Goal: Find contact information: Find contact information

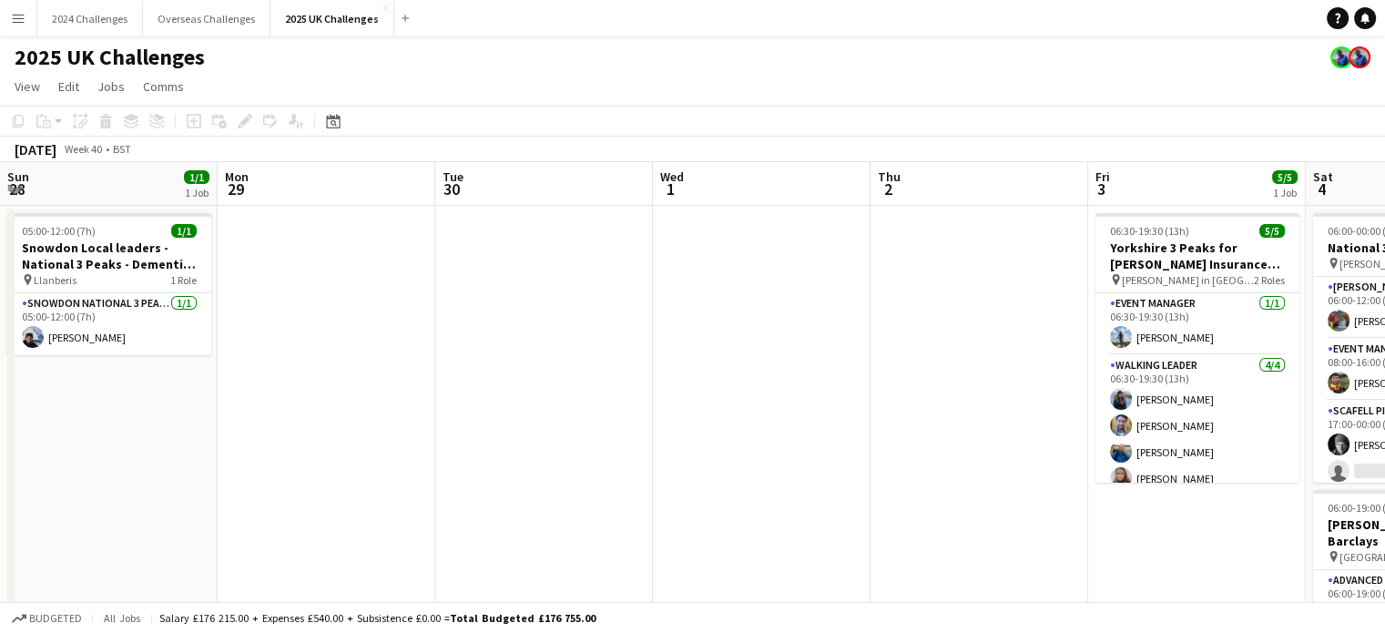
scroll to position [0, 626]
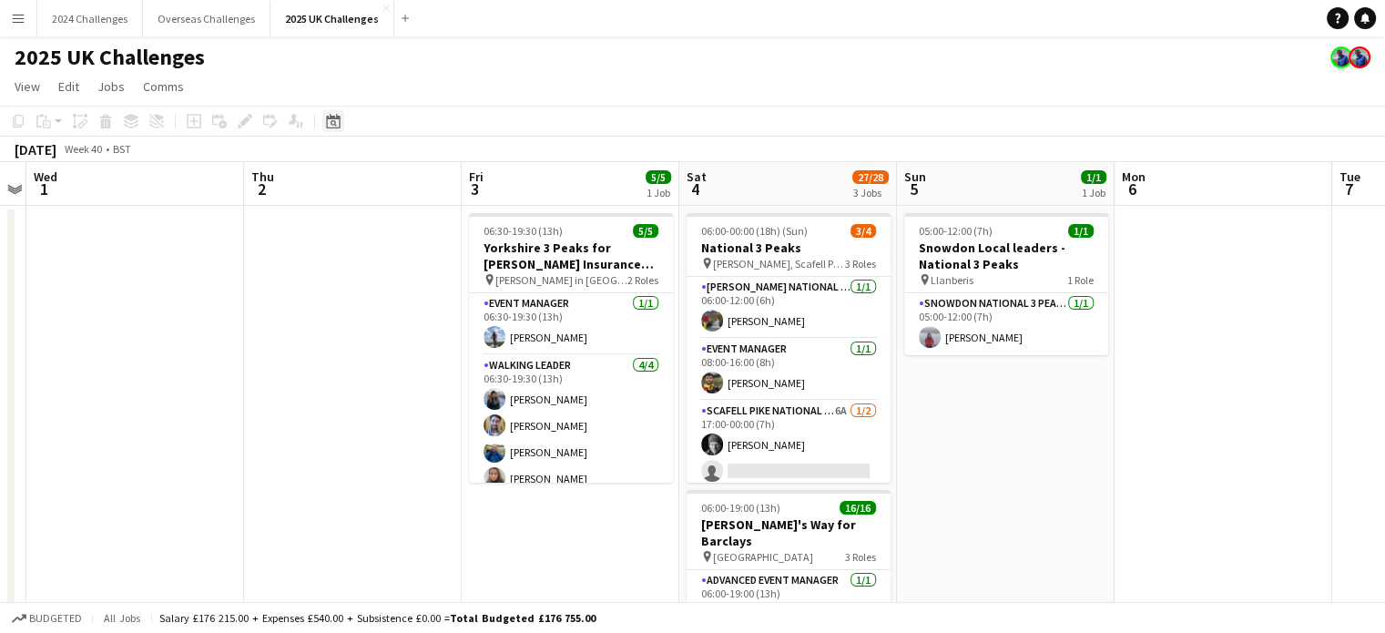
click at [329, 119] on icon at bounding box center [333, 121] width 14 height 15
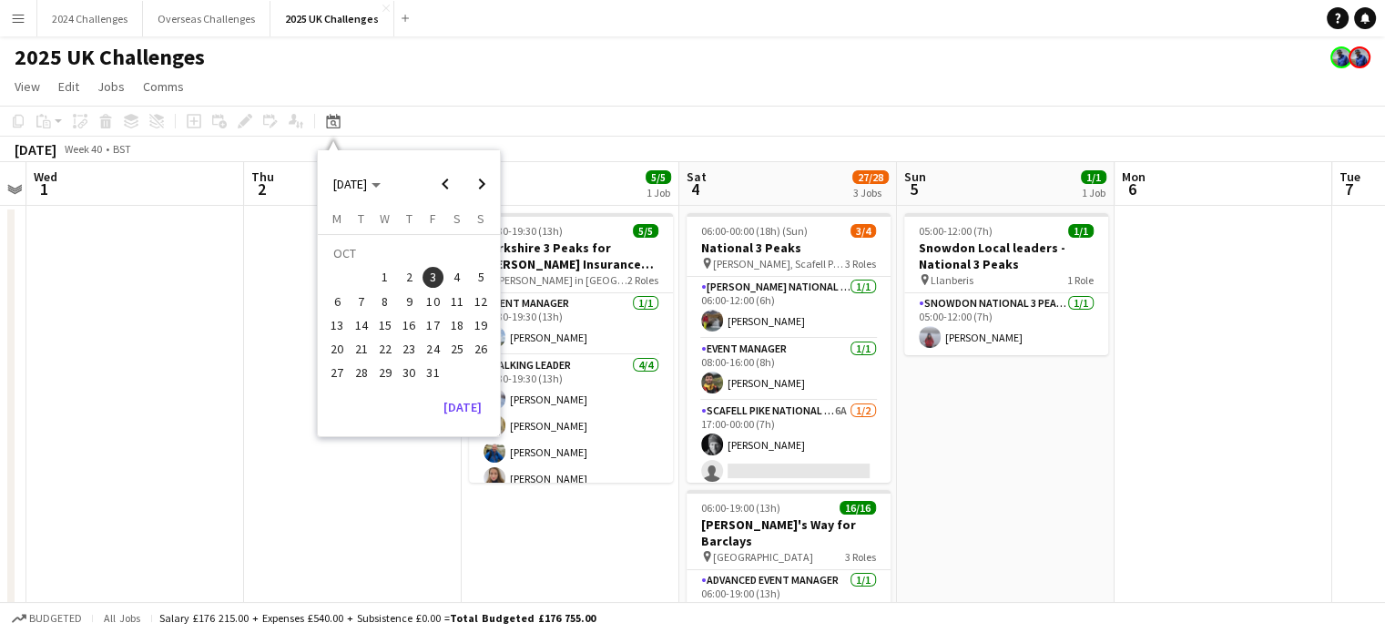
click at [435, 279] on span "3" at bounding box center [433, 278] width 22 height 22
click at [983, 494] on app-date-cell "05:00-12:00 (7h) 1/1 Snowdon Local leaders - National 3 Peaks pin Llanberis 1 R…" at bounding box center [1006, 639] width 218 height 867
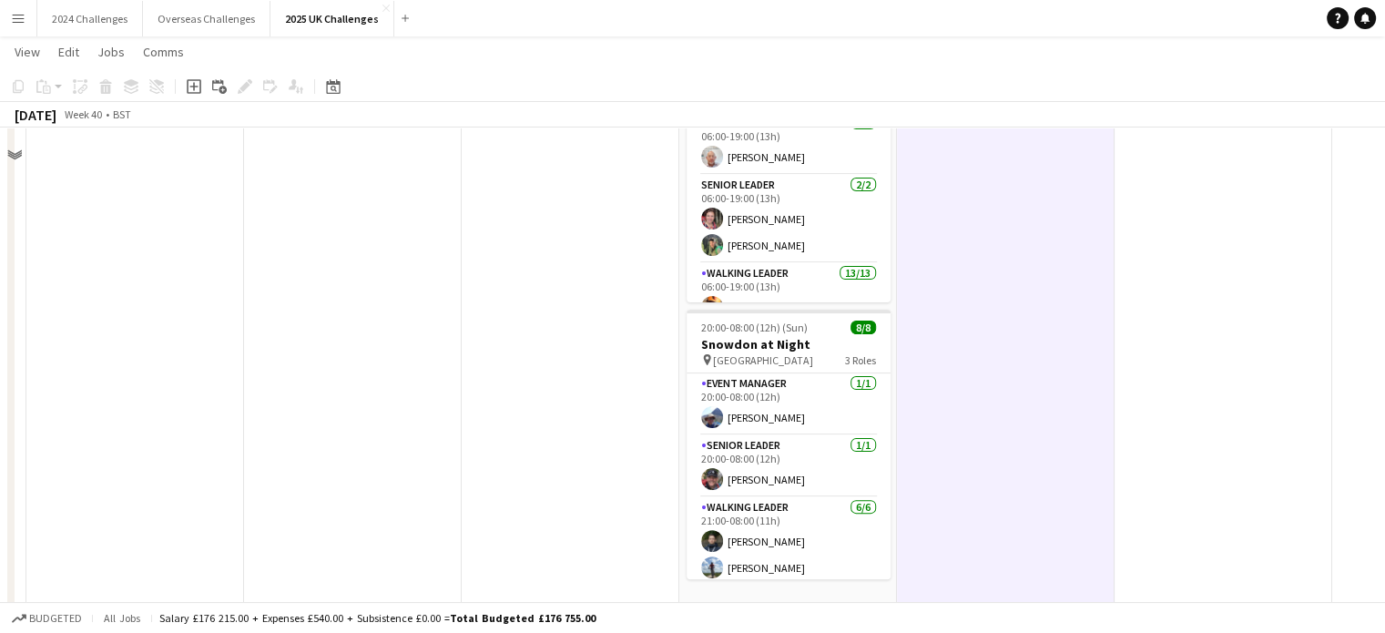
scroll to position [0, 0]
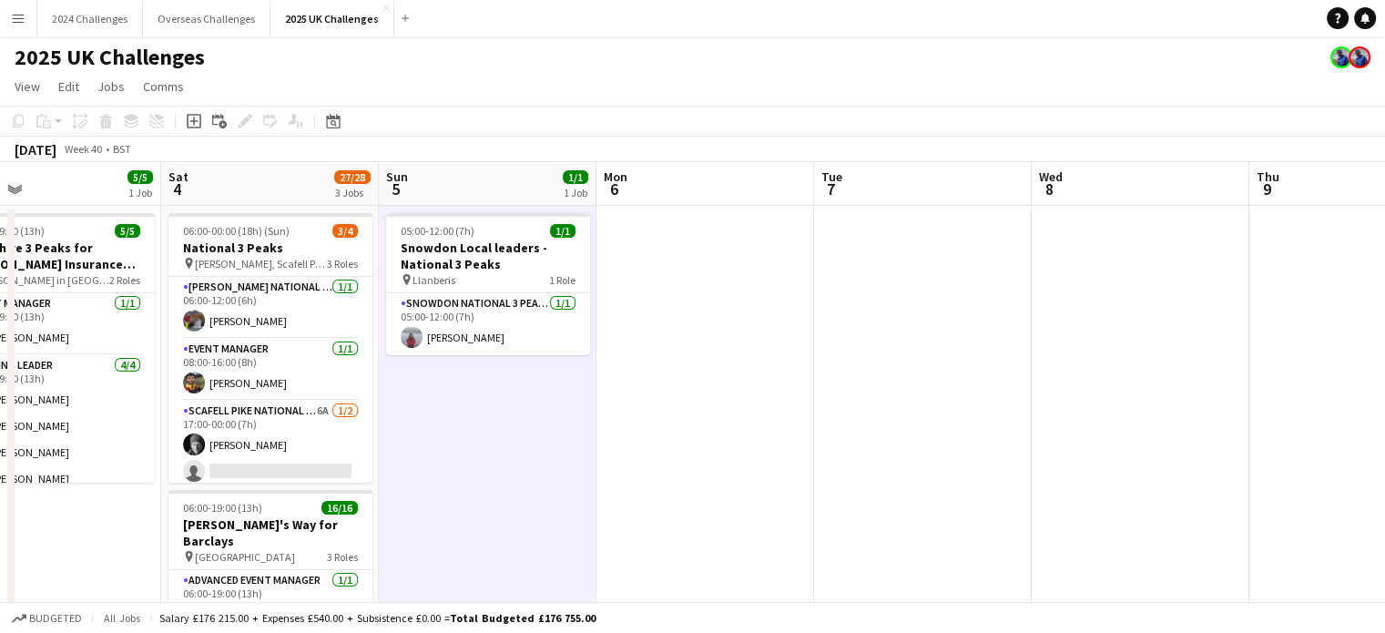
drag, startPoint x: 1201, startPoint y: 483, endPoint x: 682, endPoint y: 466, distance: 519.2
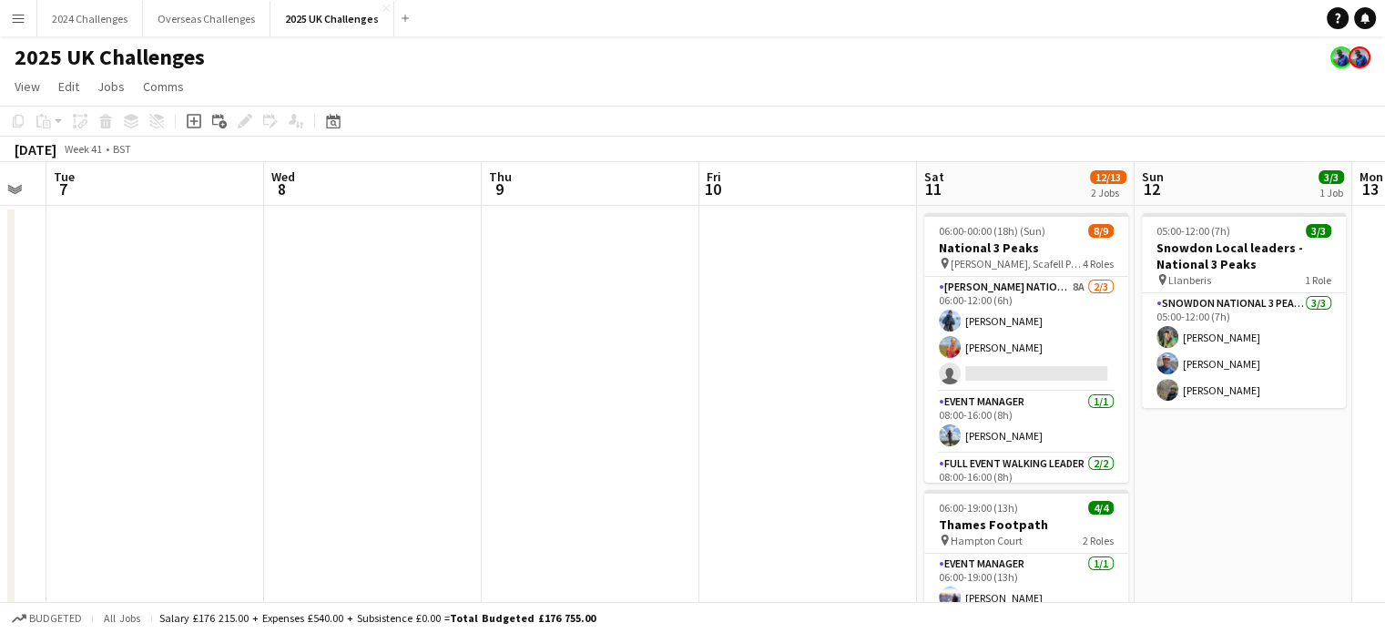
drag, startPoint x: 1136, startPoint y: 443, endPoint x: 394, endPoint y: 389, distance: 744.0
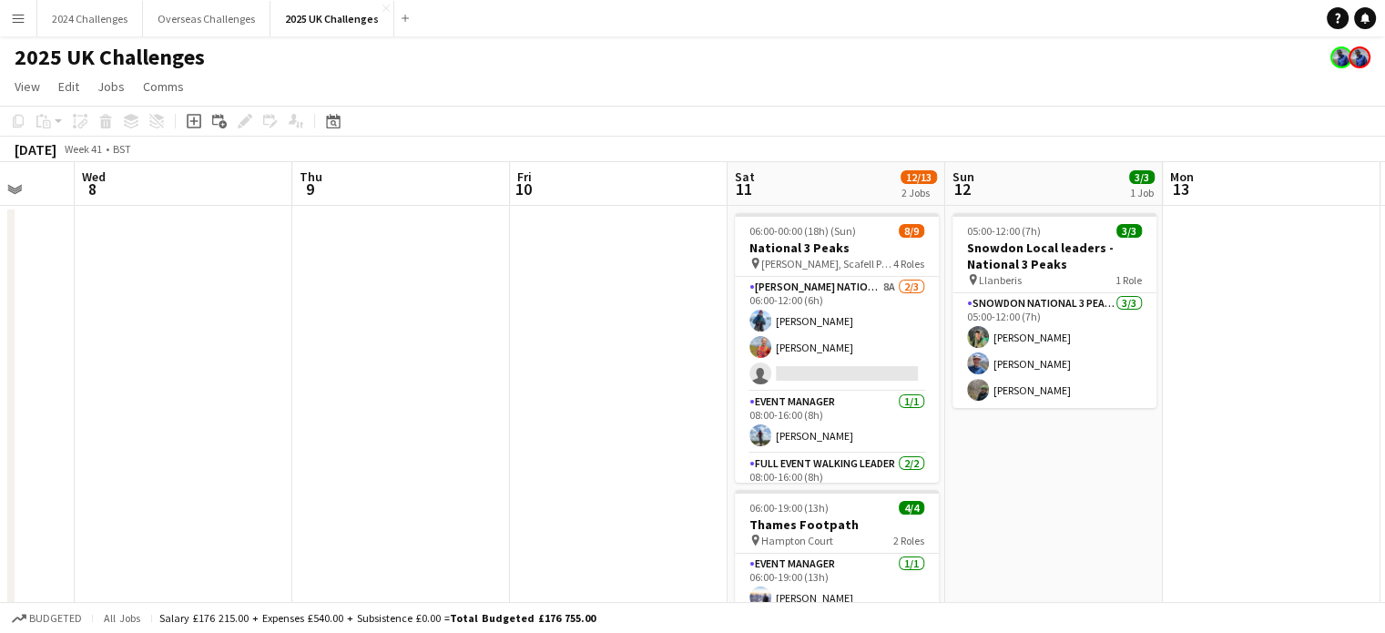
drag, startPoint x: 1243, startPoint y: 521, endPoint x: 1054, endPoint y: 503, distance: 189.2
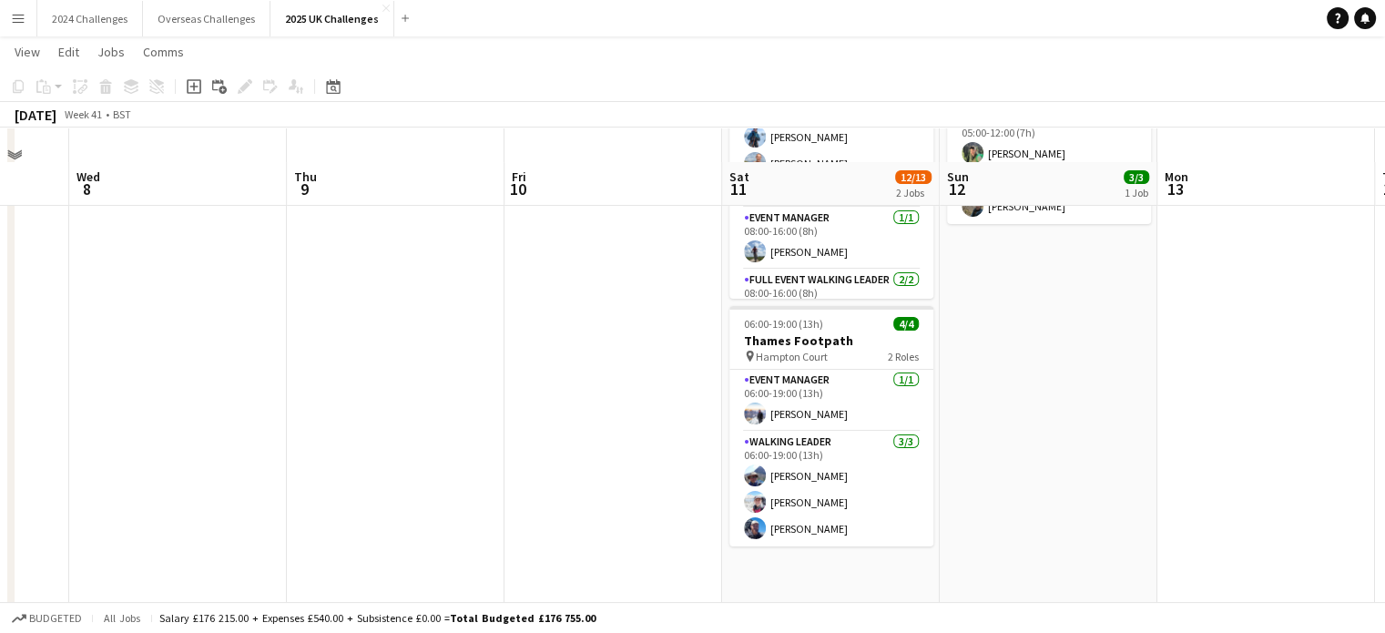
scroll to position [273, 0]
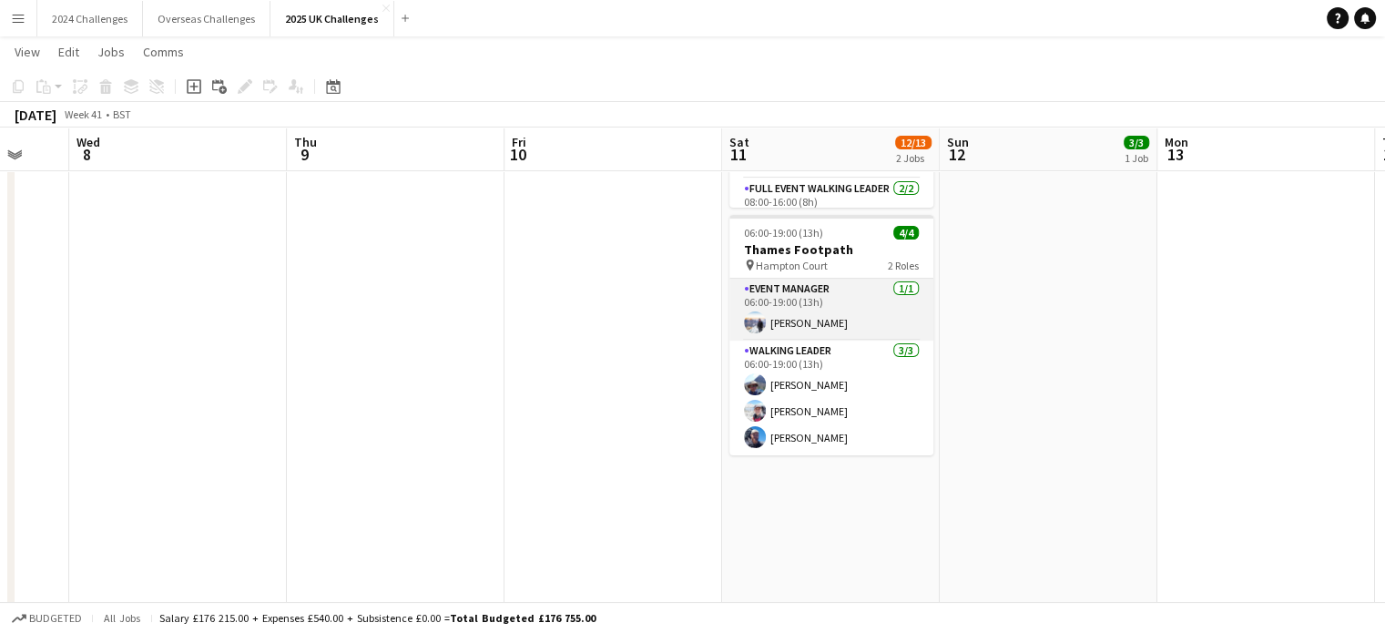
click at [823, 319] on app-card-role "Event Manager [DATE] 06:00-19:00 (13h) [PERSON_NAME]" at bounding box center [831, 310] width 204 height 62
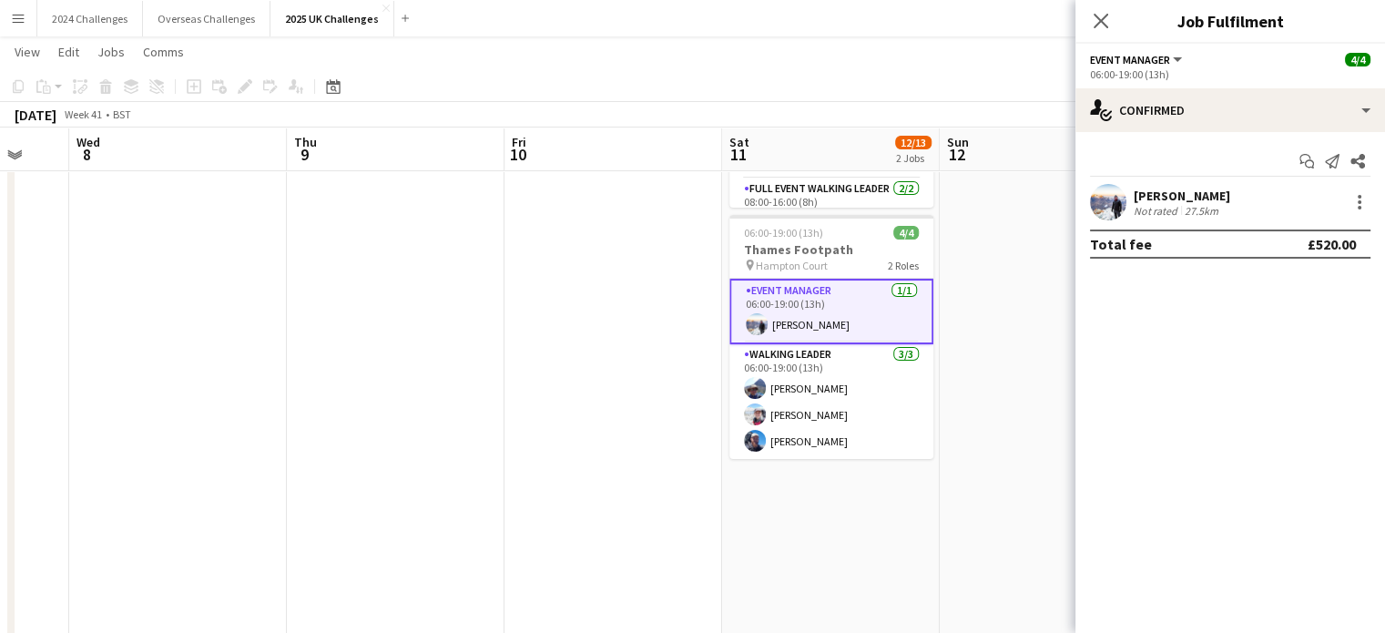
click at [1165, 193] on div "[PERSON_NAME]" at bounding box center [1181, 196] width 97 height 16
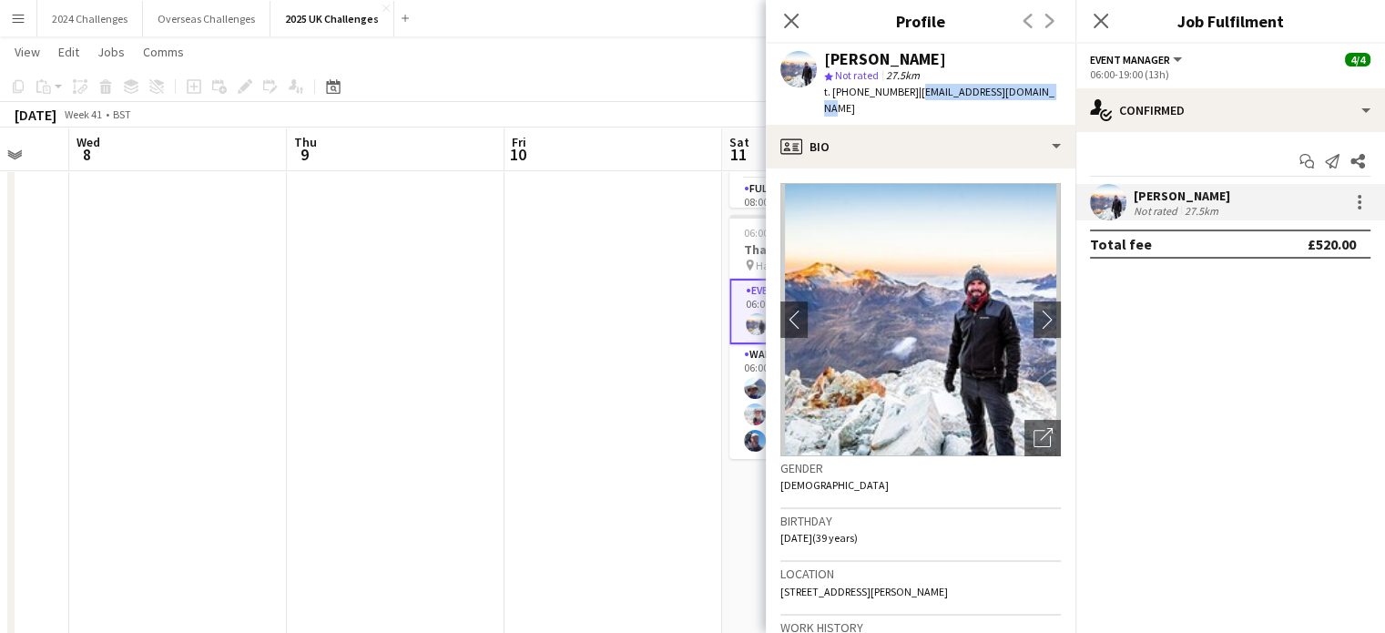
drag, startPoint x: 1050, startPoint y: 94, endPoint x: 915, endPoint y: 95, distance: 134.7
click at [915, 95] on div "[PERSON_NAME] star Not rated 27.5km t. [PHONE_NUMBER] | [EMAIL_ADDRESS][DOMAIN_…" at bounding box center [921, 84] width 310 height 81
copy span "[EMAIL_ADDRESS][DOMAIN_NAME]"
drag, startPoint x: 907, startPoint y: 88, endPoint x: 849, endPoint y: 92, distance: 57.5
click at [849, 92] on span "t. [PHONE_NUMBER]" at bounding box center [871, 92] width 95 height 14
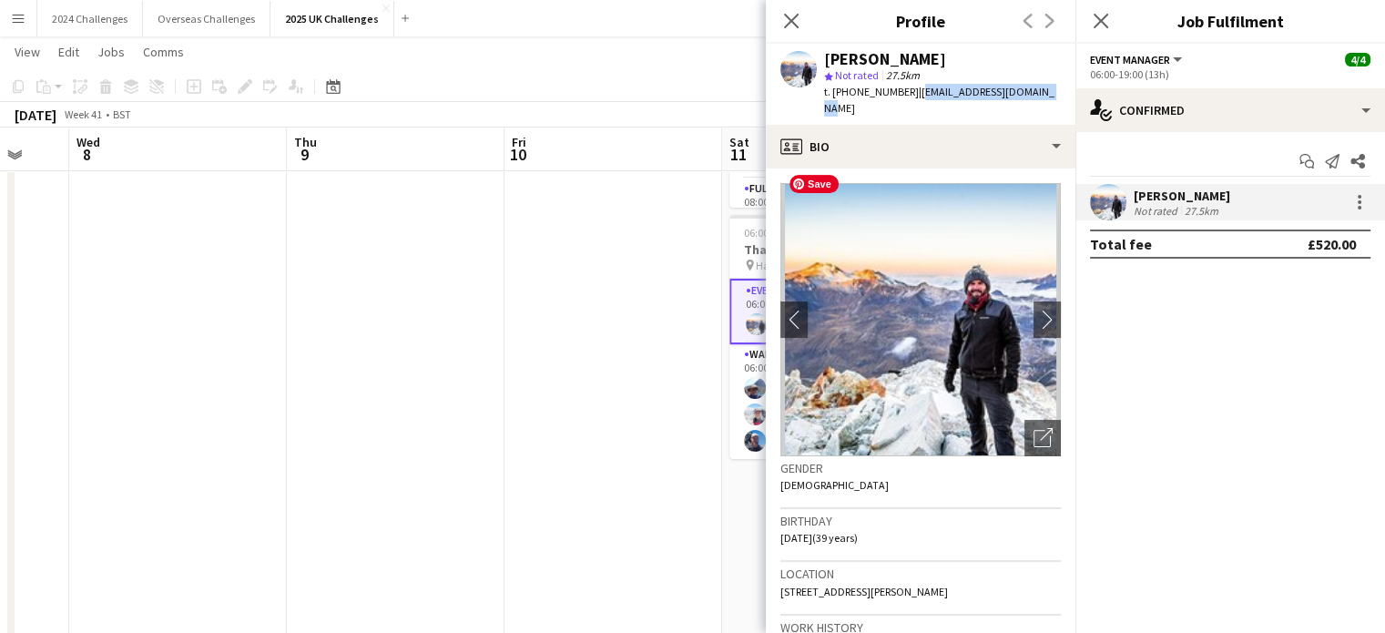
copy span "07932854209"
click at [603, 68] on app-page-menu "View Day view expanded Day view collapsed Month view Date picker Jump to [DATE]…" at bounding box center [692, 53] width 1385 height 35
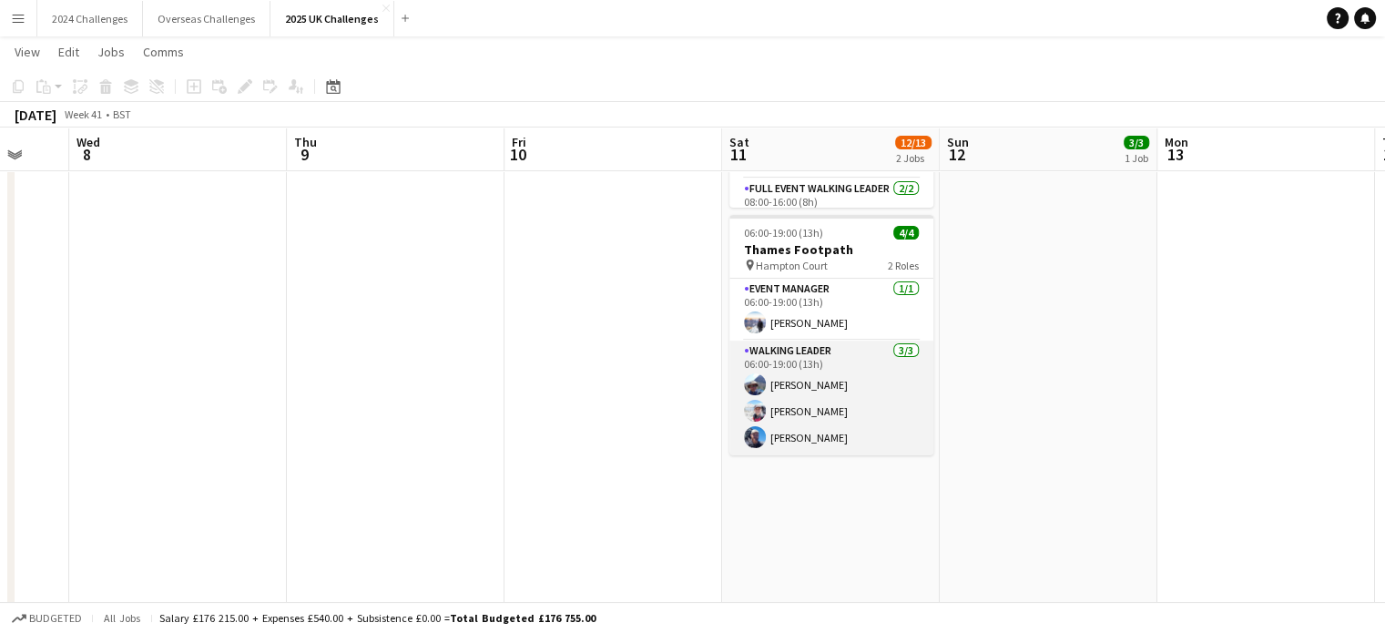
click at [769, 412] on app-card-role "Walking Leader [DATE] 06:00-19:00 (13h) [PERSON_NAME] [PERSON_NAME] [PERSON_NAM…" at bounding box center [831, 397] width 204 height 115
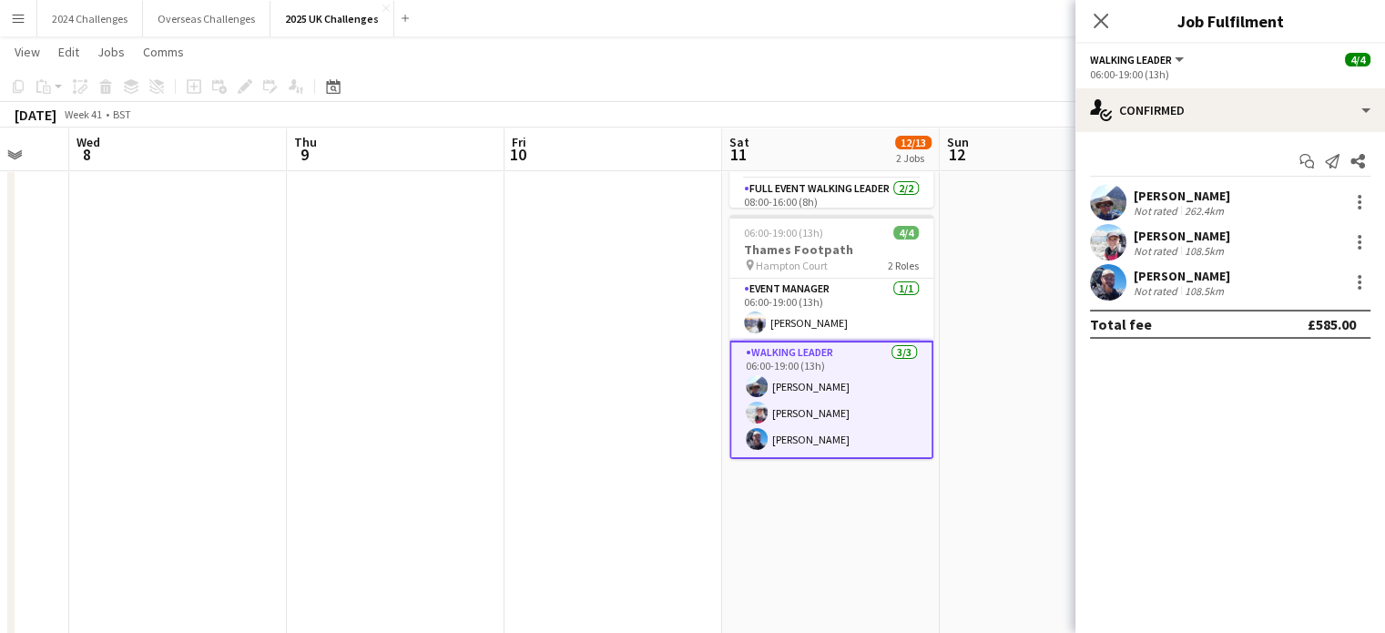
click at [1163, 229] on div "[PERSON_NAME]" at bounding box center [1181, 236] width 97 height 16
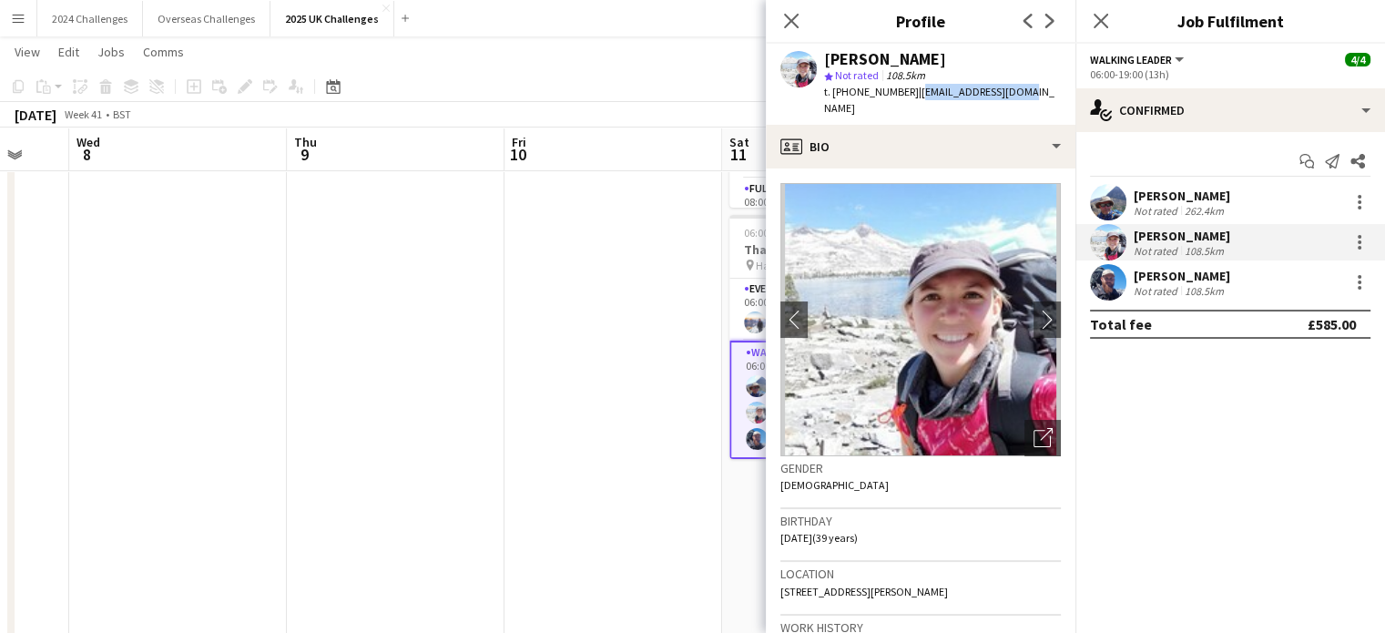
drag, startPoint x: 1020, startPoint y: 94, endPoint x: 911, endPoint y: 92, distance: 108.4
click at [911, 92] on div "[PERSON_NAME] star Not rated 108.5km t. [PHONE_NUMBER] | [EMAIL_ADDRESS][DOMAIN…" at bounding box center [921, 84] width 310 height 81
click at [1186, 272] on div "[PERSON_NAME]" at bounding box center [1181, 276] width 97 height 16
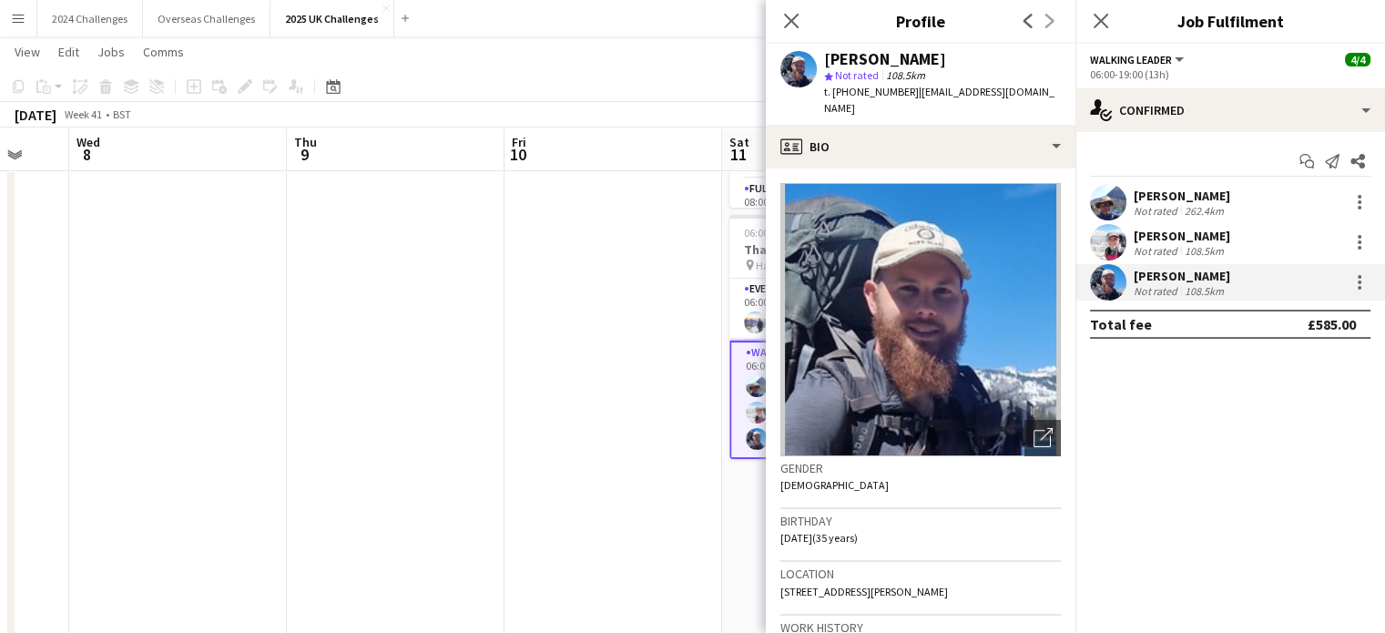
drag, startPoint x: 918, startPoint y: 107, endPoint x: 916, endPoint y: 90, distance: 16.5
click at [916, 90] on div "t. [PHONE_NUMBER] | [EMAIL_ADDRESS][DOMAIN_NAME]" at bounding box center [942, 100] width 237 height 33
copy span "[EMAIL_ADDRESS][DOMAIN_NAME]"
drag, startPoint x: 907, startPoint y: 92, endPoint x: 849, endPoint y: 86, distance: 57.6
click at [849, 86] on span "t. [PHONE_NUMBER]" at bounding box center [871, 92] width 95 height 14
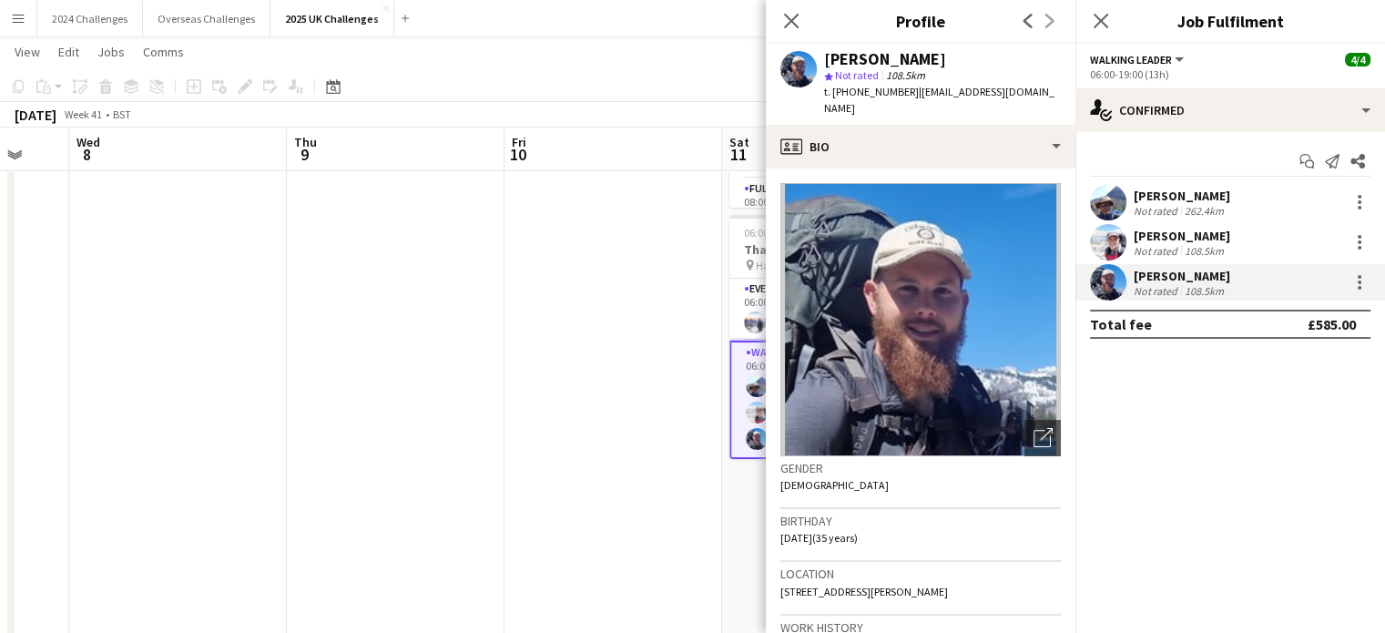
copy span "07795086840"
